Goal: Task Accomplishment & Management: Manage account settings

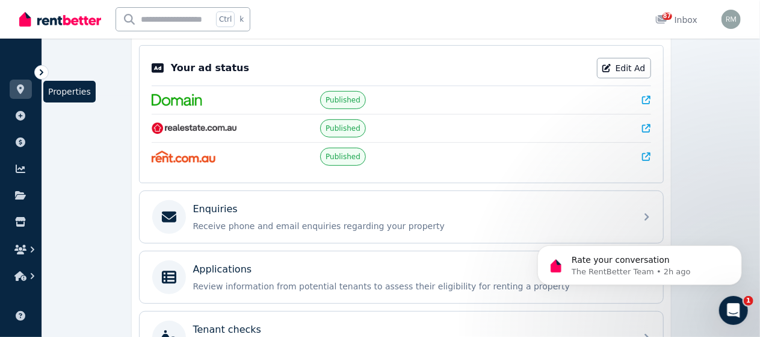
click at [17, 87] on icon at bounding box center [20, 89] width 12 height 10
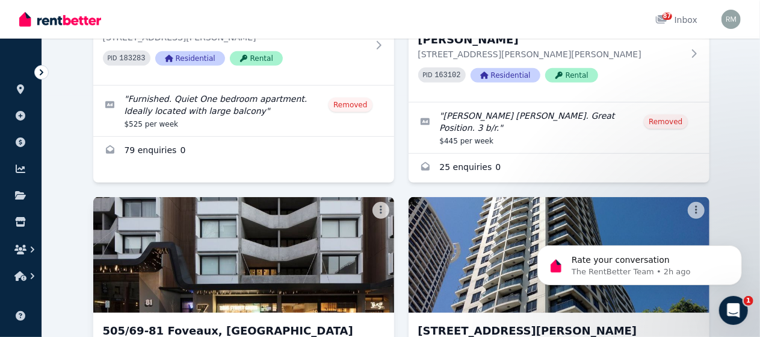
scroll to position [181, 0]
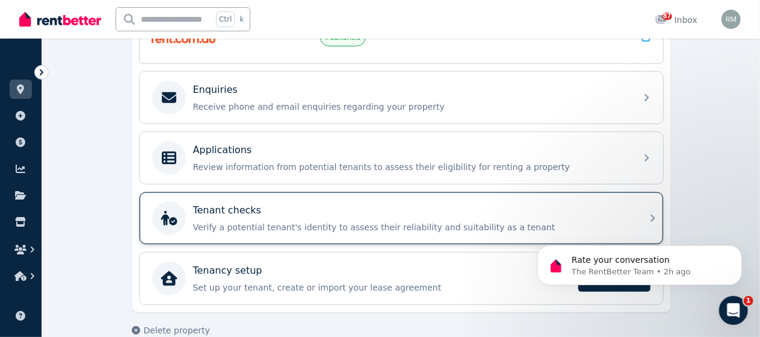
scroll to position [361, 0]
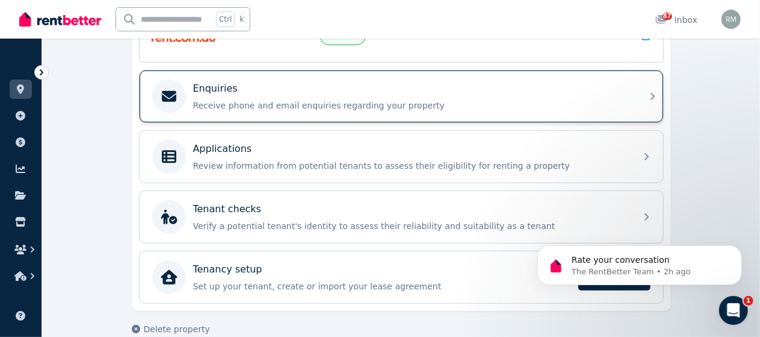
click at [223, 99] on p "Receive phone and email enquiries regarding your property" at bounding box center [411, 105] width 436 height 12
